Goal: Information Seeking & Learning: Learn about a topic

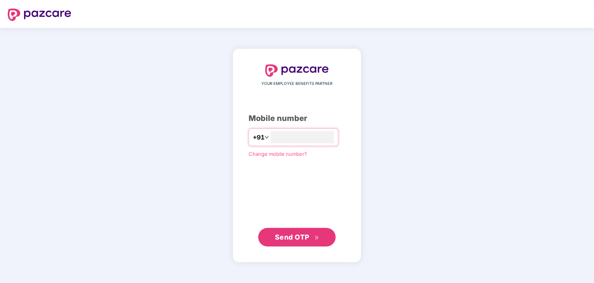
type input "*"
type input "**********"
click at [297, 235] on span "Send OTP" at bounding box center [292, 236] width 34 height 8
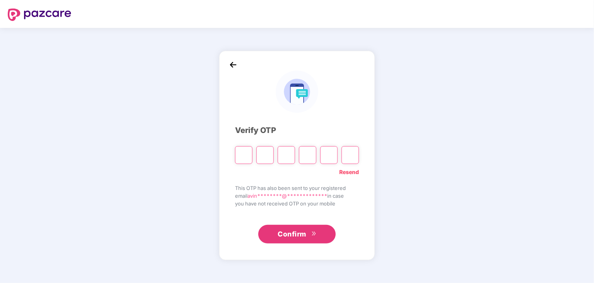
type input "*"
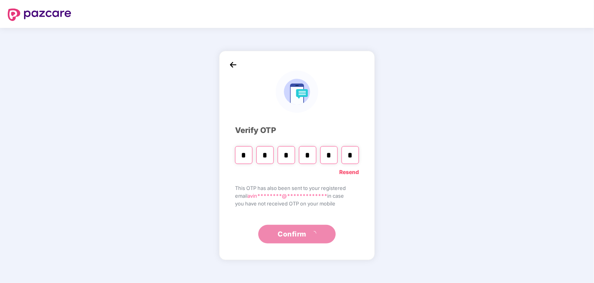
type input "*"
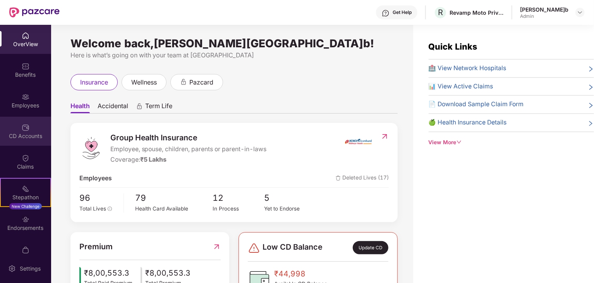
click at [27, 141] on div "CD Accounts" at bounding box center [25, 131] width 51 height 29
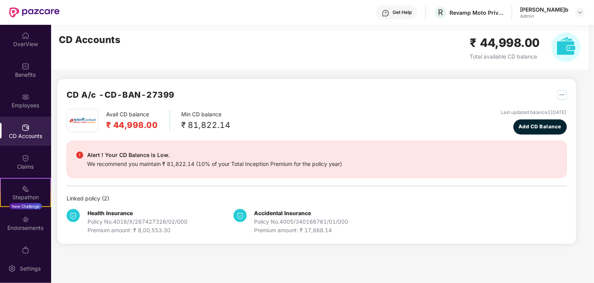
scroll to position [16, 0]
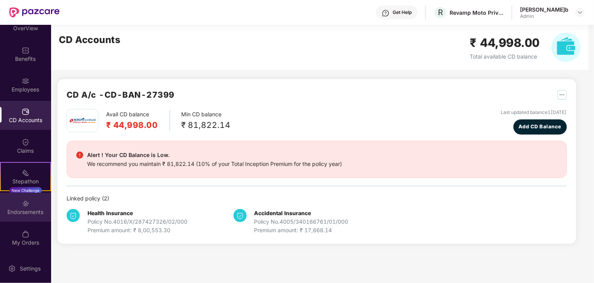
click at [29, 209] on div "Endorsements" at bounding box center [25, 212] width 51 height 8
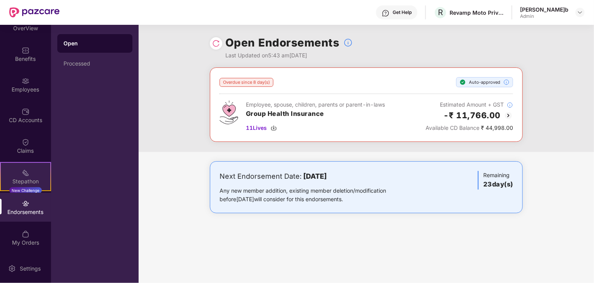
scroll to position [0, 0]
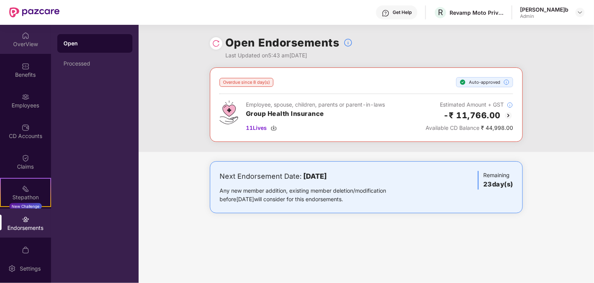
click at [22, 32] on img at bounding box center [26, 36] width 8 height 8
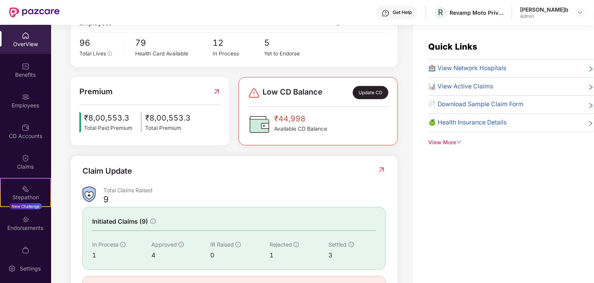
scroll to position [194, 0]
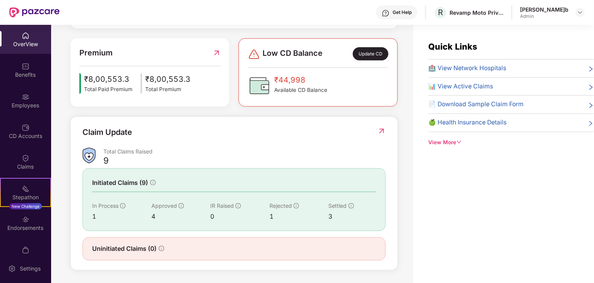
click at [381, 127] on img at bounding box center [382, 131] width 8 height 8
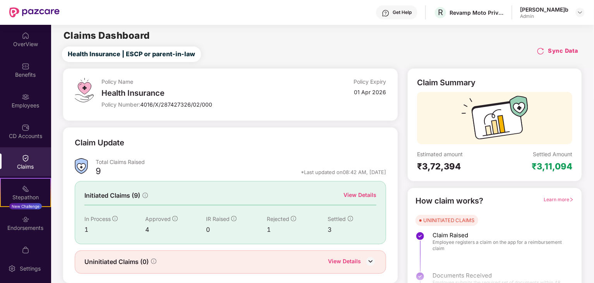
scroll to position [20, 0]
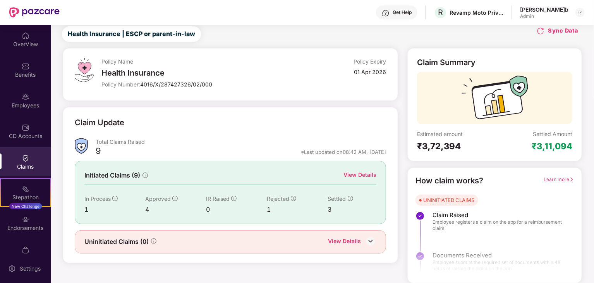
click at [354, 172] on div "View Details" at bounding box center [359, 174] width 33 height 9
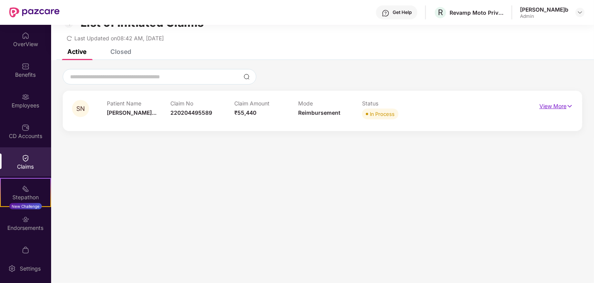
click at [557, 104] on p "View More" at bounding box center [556, 105] width 34 height 10
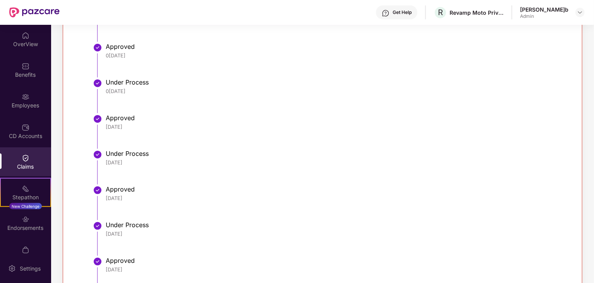
scroll to position [0, 0]
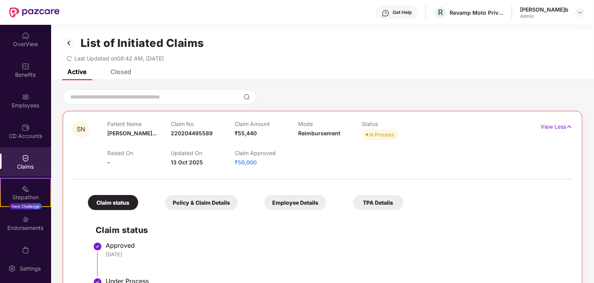
click at [120, 69] on div "List of Initiated Claims Last Updated on 08:42 AM, [DATE]" at bounding box center [322, 47] width 543 height 45
click at [125, 73] on div "Closed" at bounding box center [120, 72] width 21 height 8
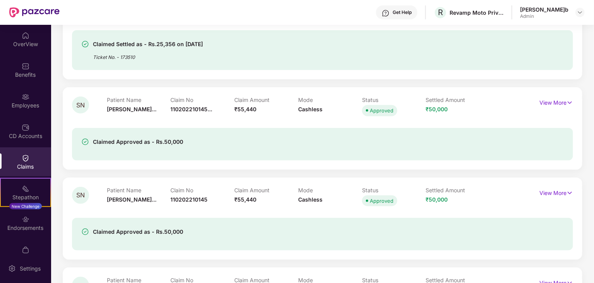
scroll to position [310, 0]
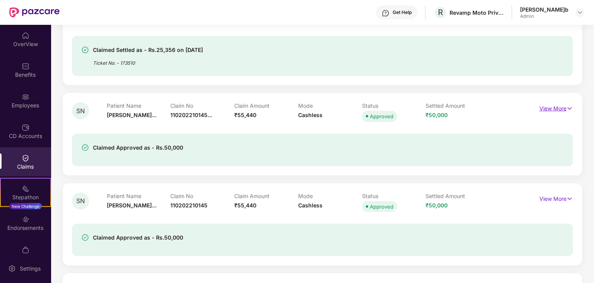
click at [556, 108] on p "View More" at bounding box center [556, 107] width 34 height 10
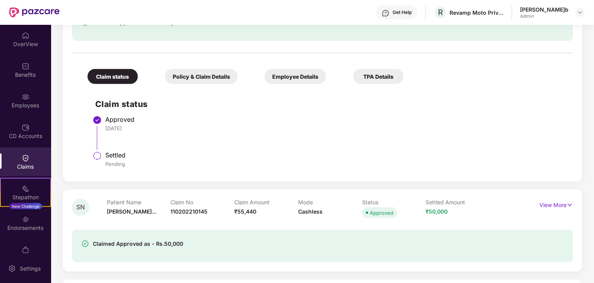
scroll to position [466, 0]
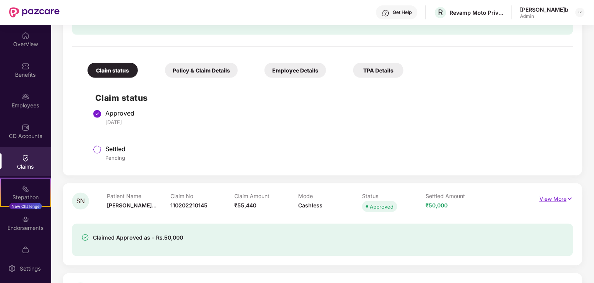
click at [549, 200] on p "View More" at bounding box center [556, 197] width 34 height 10
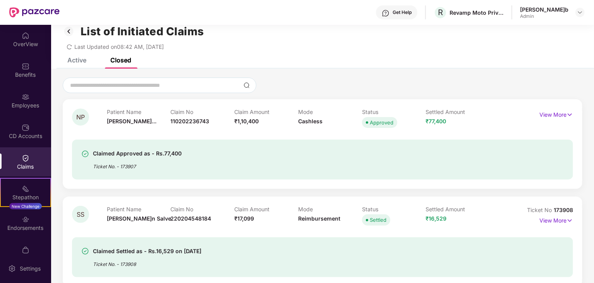
scroll to position [1, 0]
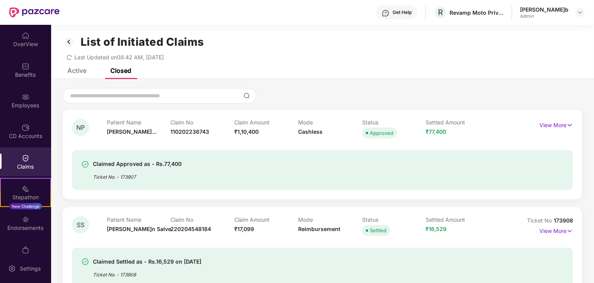
click at [76, 72] on div "Active" at bounding box center [76, 71] width 19 height 8
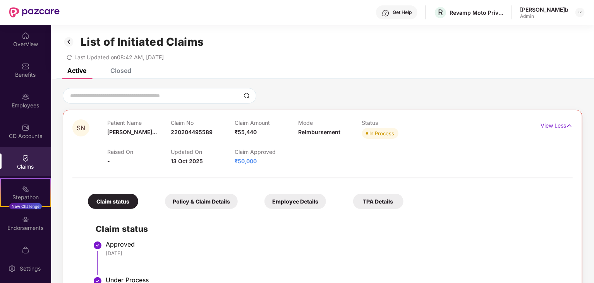
click at [562, 12] on div "[PERSON_NAME]b" at bounding box center [544, 9] width 48 height 7
click at [584, 12] on div at bounding box center [579, 12] width 9 height 9
click at [511, 27] on div "Switch to User view" at bounding box center [543, 30] width 101 height 15
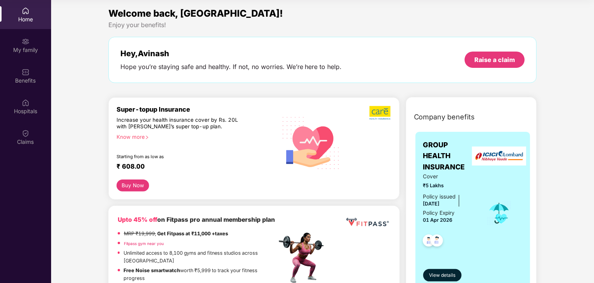
scroll to position [0, 0]
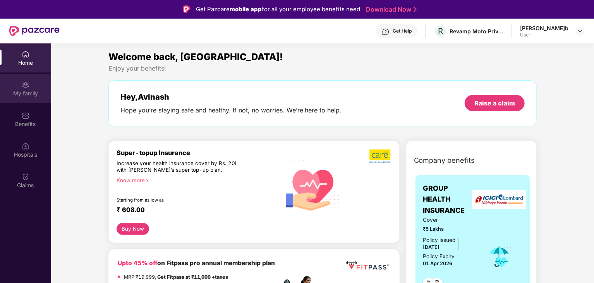
click at [34, 88] on div "My family" at bounding box center [25, 88] width 51 height 29
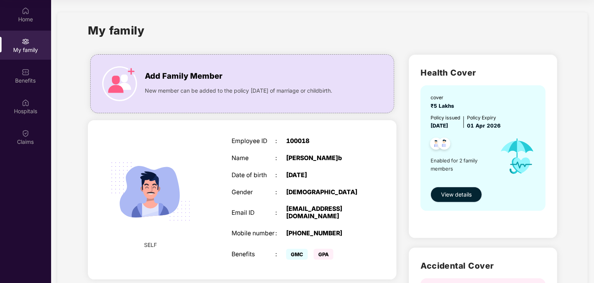
click at [468, 194] on span "View details" at bounding box center [456, 194] width 31 height 9
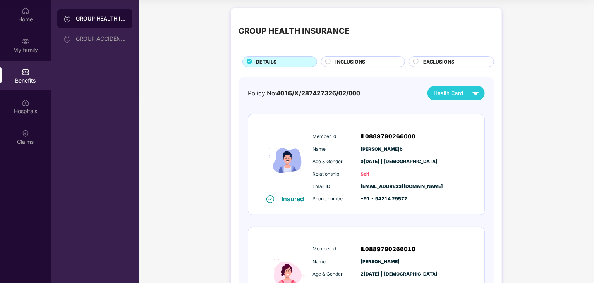
click at [366, 68] on div "GROUP HEALTH INSURANCE DETAILS INCLUSIONS EXCLUSIONS Policy No: 4016/X/28742732…" at bounding box center [366, 186] width 271 height 356
click at [369, 64] on div "INCLUSIONS" at bounding box center [365, 62] width 69 height 9
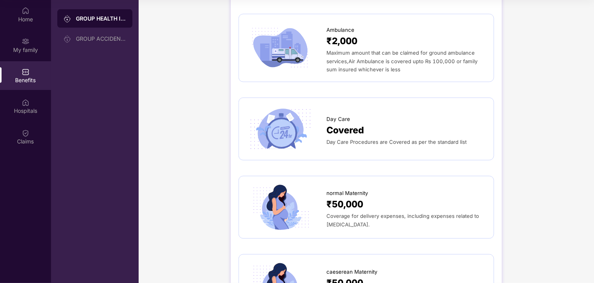
scroll to position [676, 0]
click at [401, 123] on div "Covered" at bounding box center [406, 130] width 160 height 14
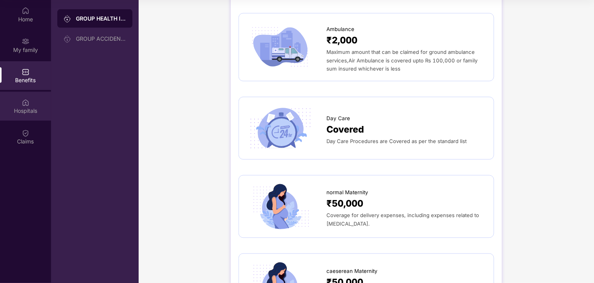
click at [27, 105] on img at bounding box center [26, 103] width 8 height 8
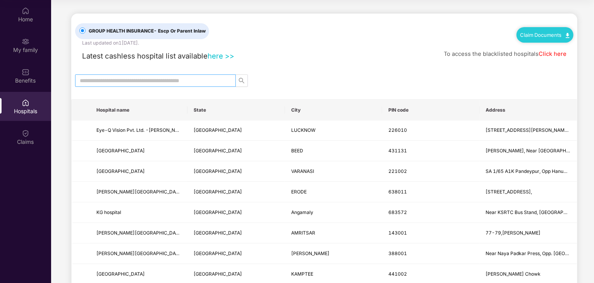
click at [200, 81] on input "text" at bounding box center [152, 80] width 145 height 9
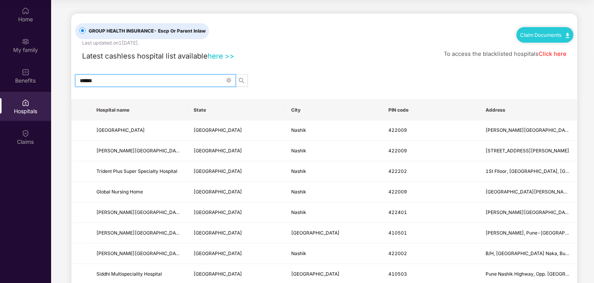
click at [153, 76] on input "******" at bounding box center [152, 80] width 145 height 9
type input "*"
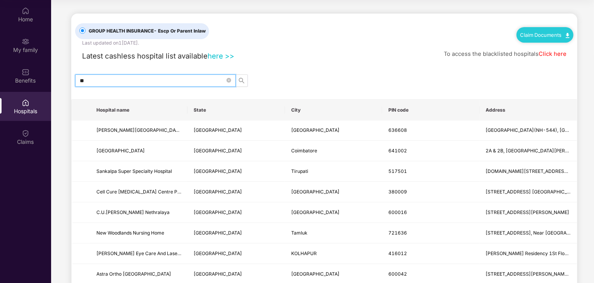
type input "*"
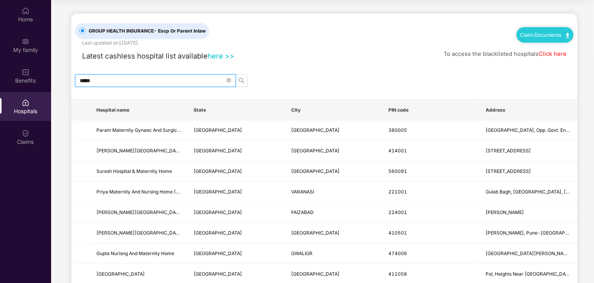
type input "*****"
click at [216, 55] on link "here >>" at bounding box center [221, 55] width 27 height 9
